Goal: Task Accomplishment & Management: Manage account settings

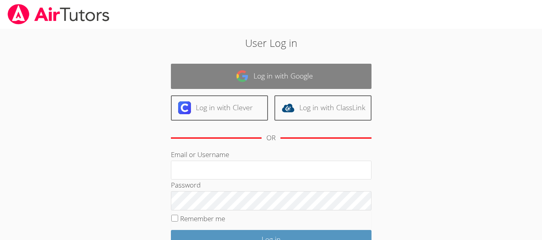
click at [258, 67] on link "Log in with Google" at bounding box center [271, 76] width 201 height 25
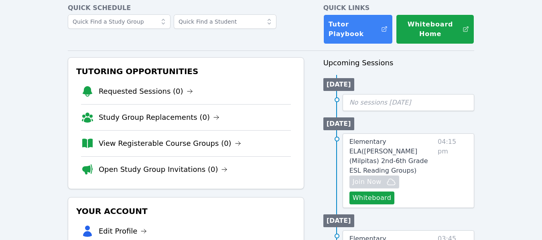
scroll to position [80, 0]
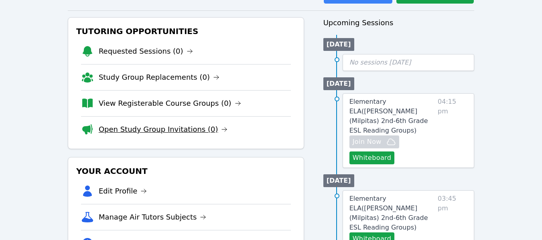
click at [163, 131] on link "Open Study Group Invitations (0)" at bounding box center [163, 129] width 129 height 11
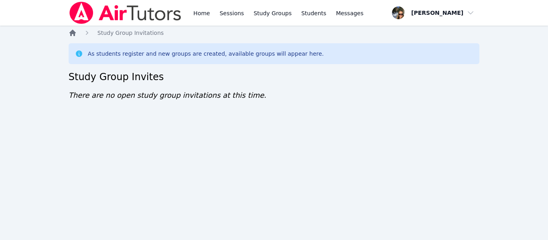
click at [71, 33] on icon "Breadcrumb" at bounding box center [72, 33] width 6 height 6
